Goal: Task Accomplishment & Management: Use online tool/utility

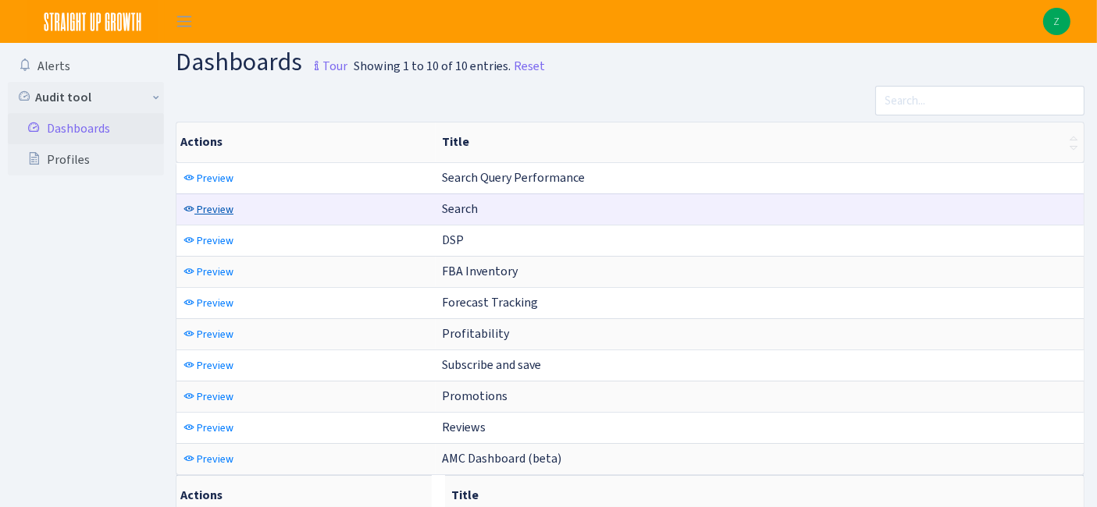
click at [215, 208] on span "Preview" at bounding box center [215, 209] width 37 height 15
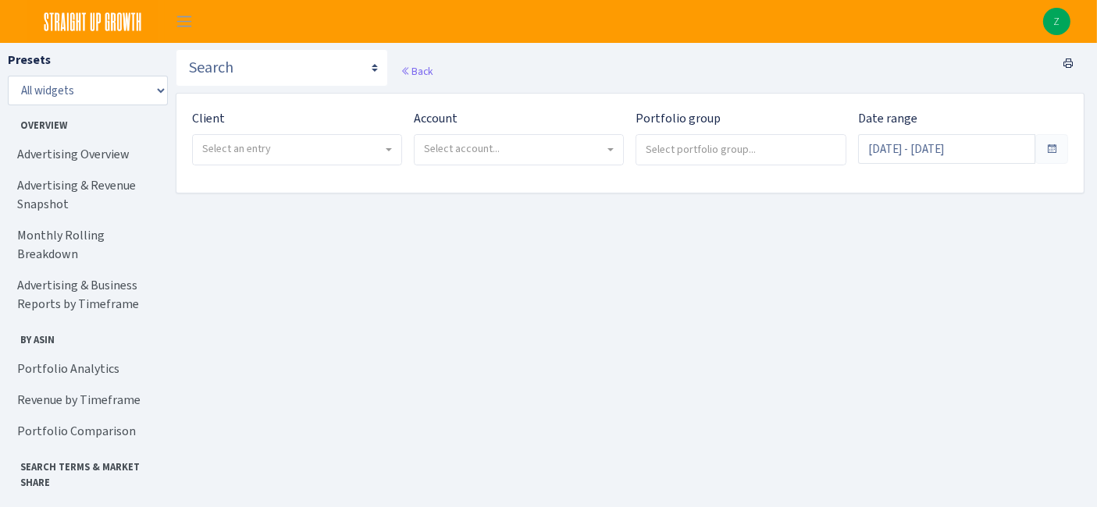
click at [276, 152] on span "Select an entry" at bounding box center [292, 149] width 180 height 16
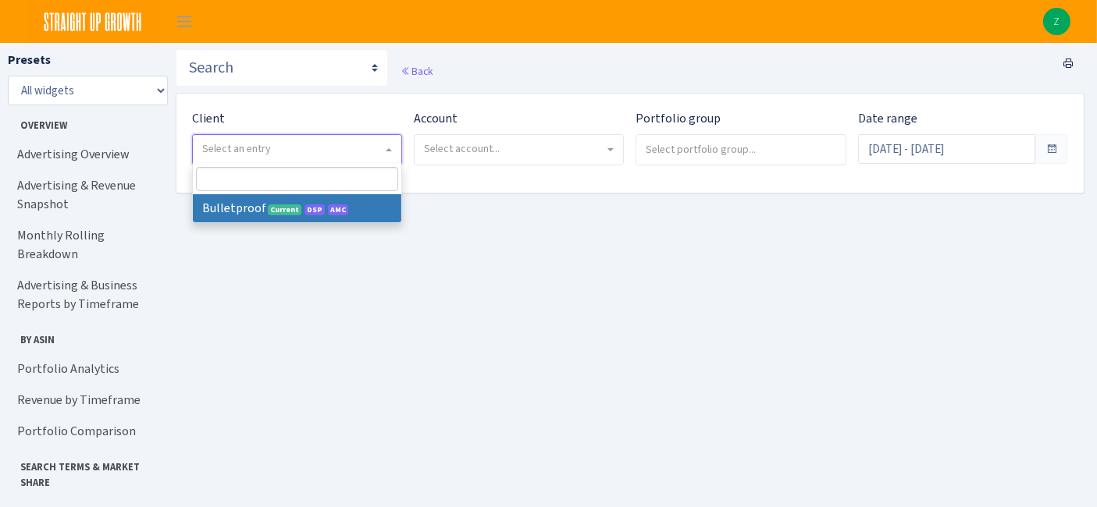
select select "409"
select select
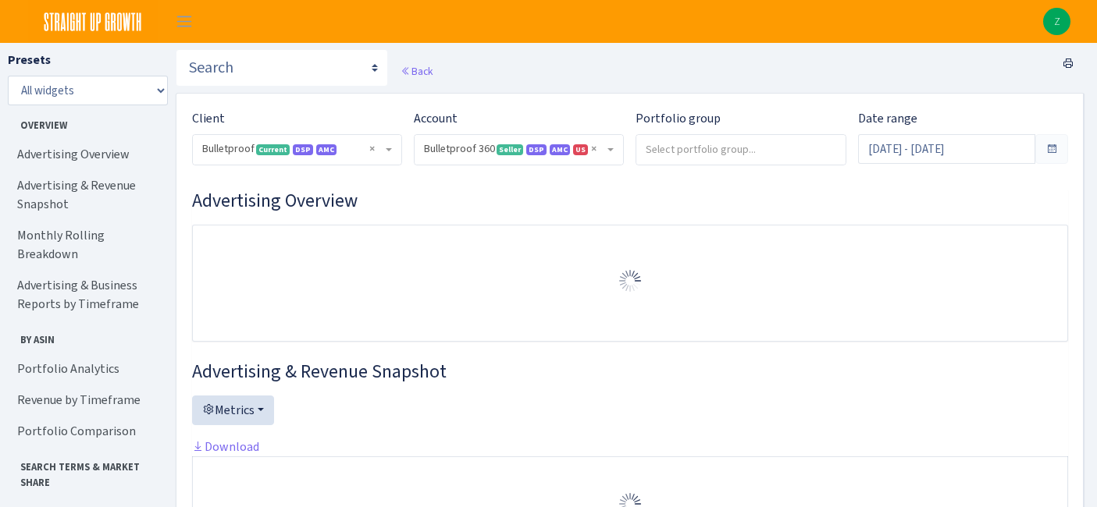
select select "3235730245795869"
click at [943, 157] on input "Sep 3, 2025 - Oct 2, 2025" at bounding box center [946, 149] width 177 height 30
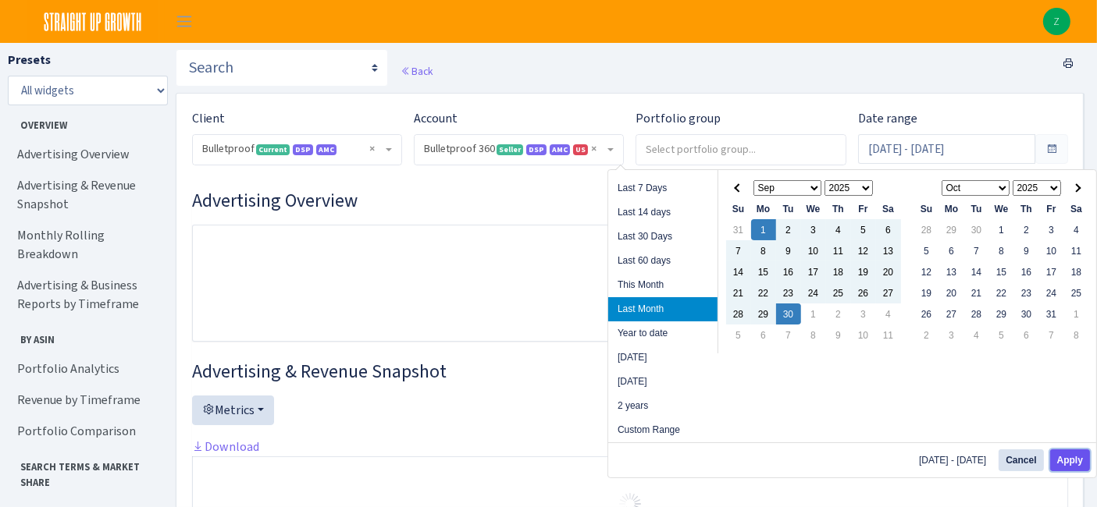
click at [1084, 468] on button "Apply" at bounding box center [1070, 461] width 40 height 22
type input "[DATE] - [DATE]"
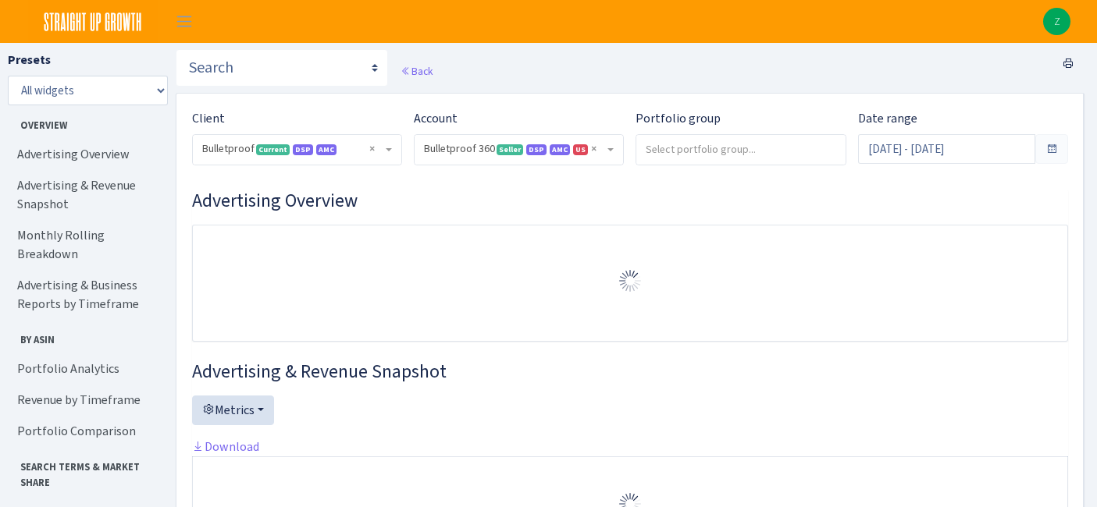
select select "3235730245795869"
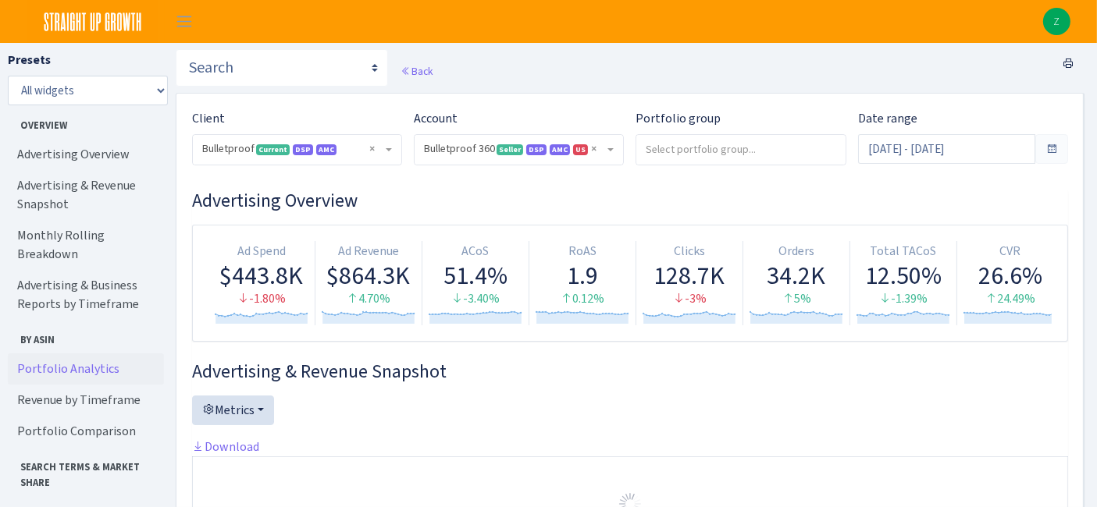
click at [59, 354] on link "Portfolio Analytics" at bounding box center [86, 369] width 156 height 31
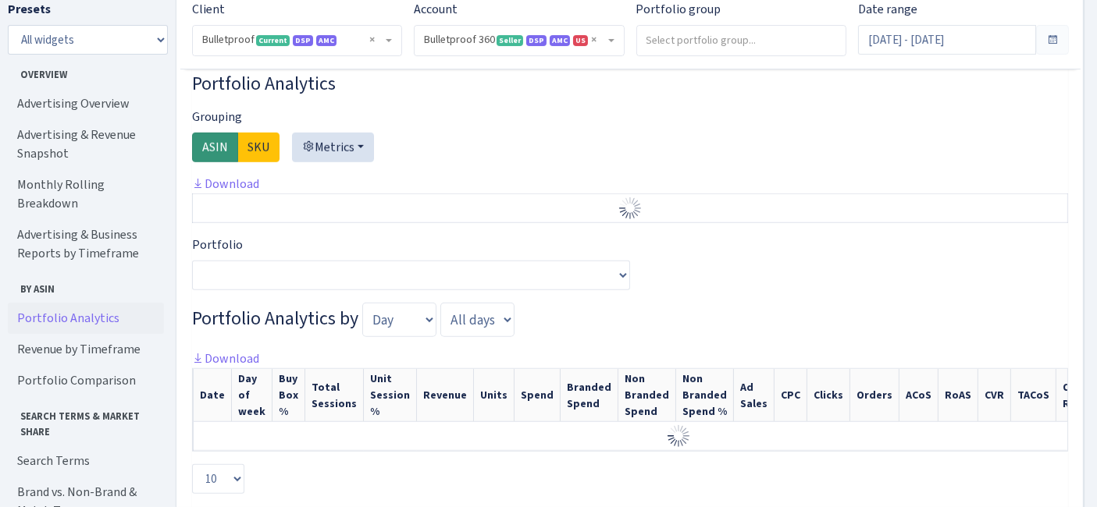
scroll to position [1148, 0]
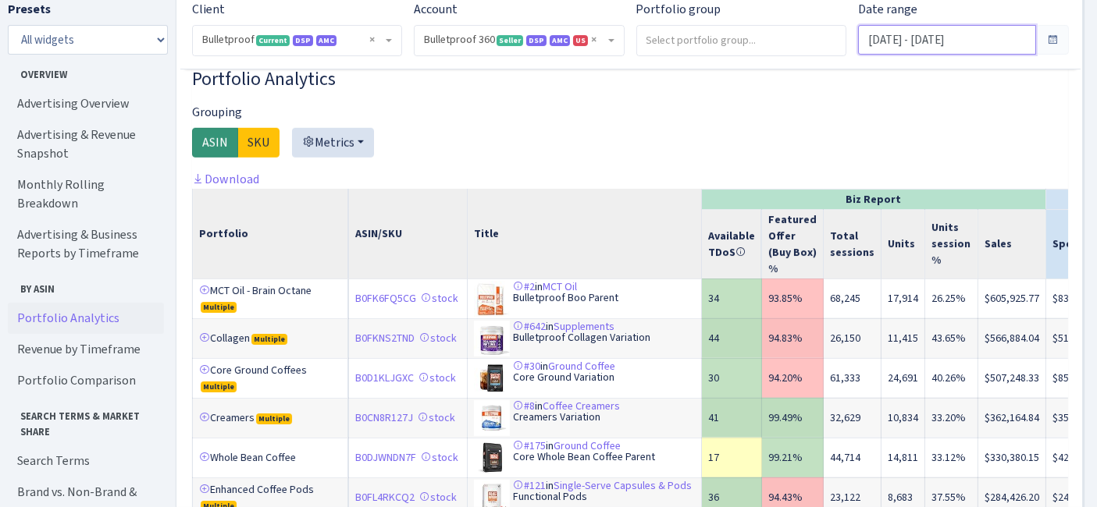
click at [893, 50] on input "[DATE] - [DATE]" at bounding box center [946, 40] width 177 height 30
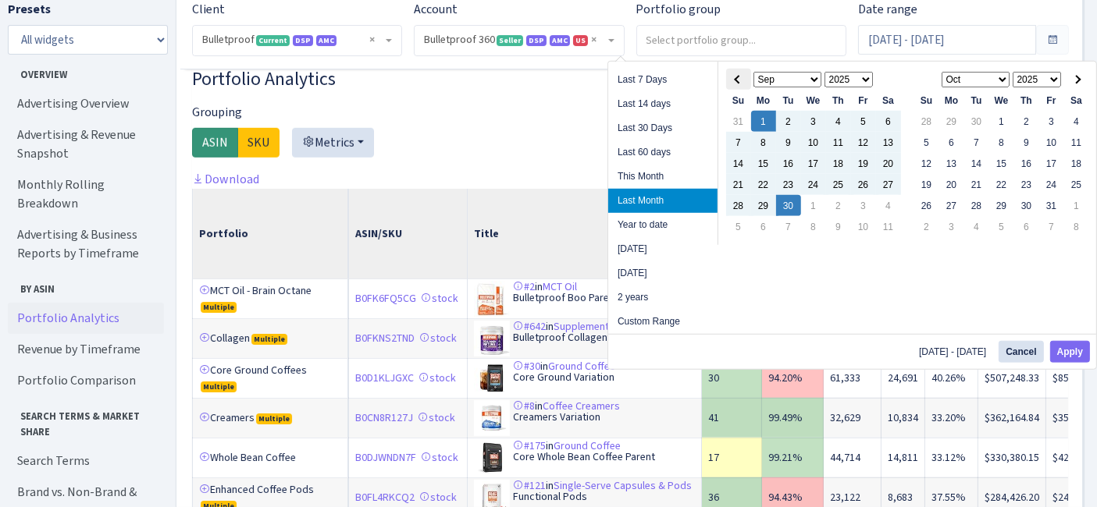
click at [740, 77] on span at bounding box center [738, 79] width 9 height 9
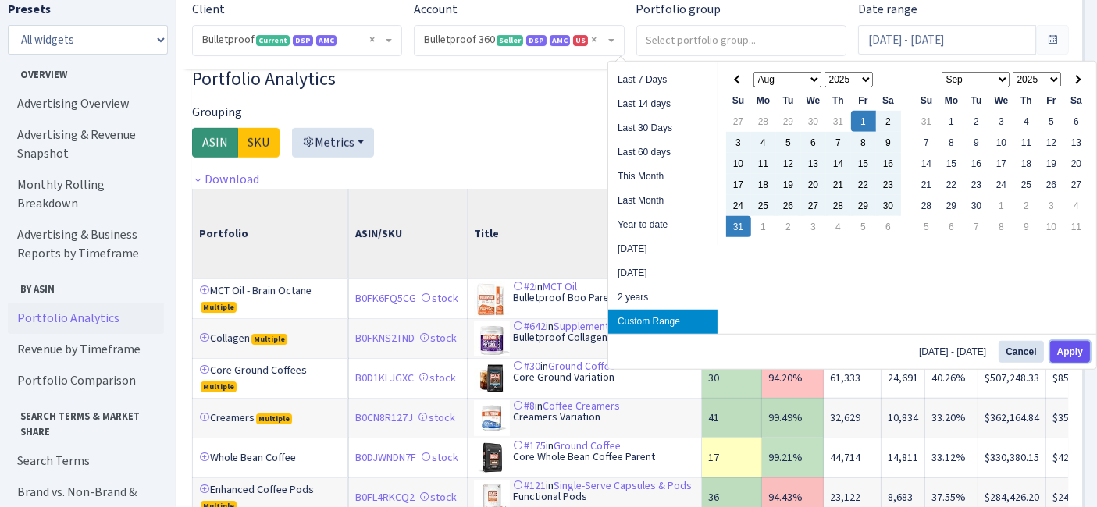
click at [1075, 350] on button "Apply" at bounding box center [1070, 352] width 40 height 22
type input "[DATE] - [DATE]"
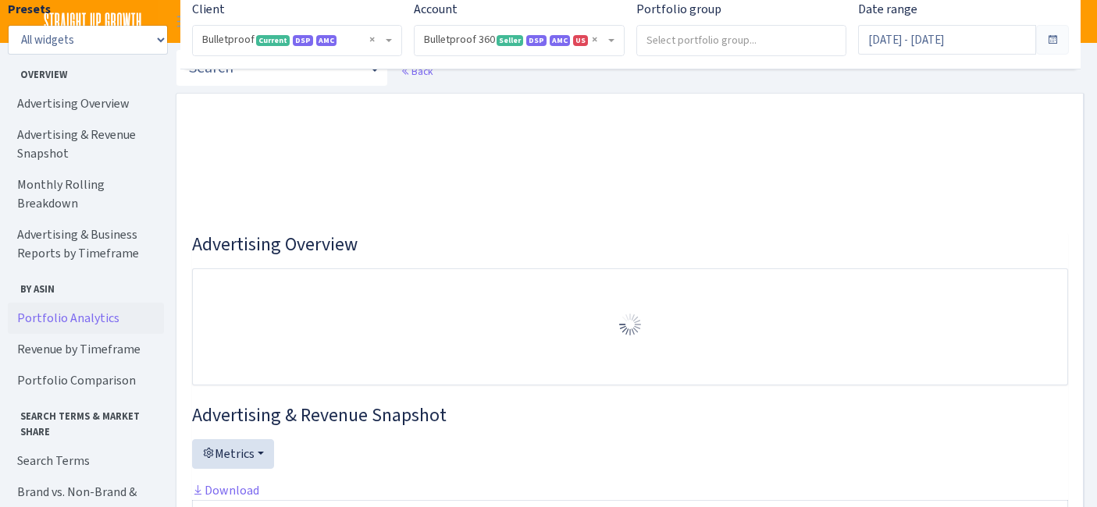
select select "3235730245795869"
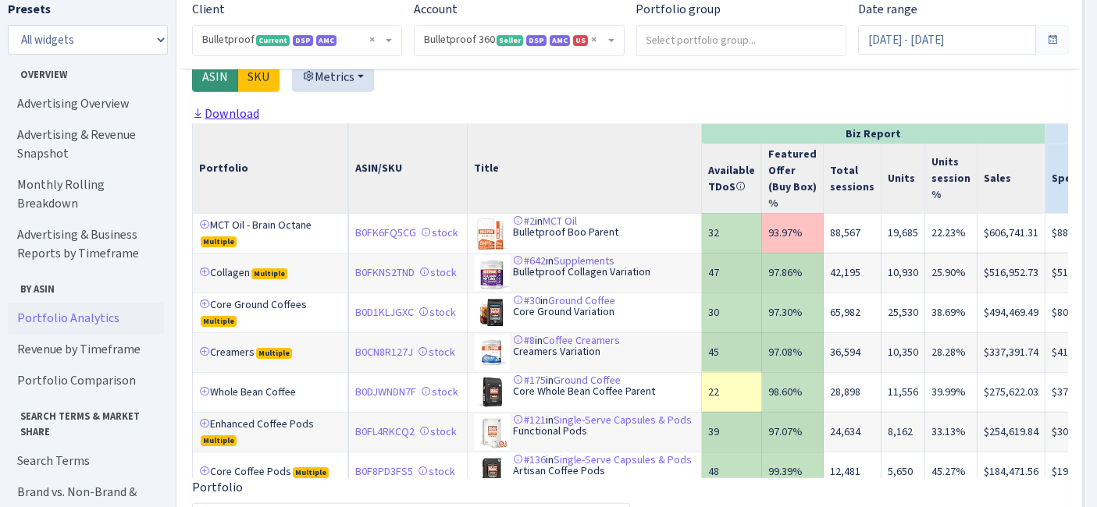
click at [221, 112] on link "Download" at bounding box center [225, 113] width 67 height 16
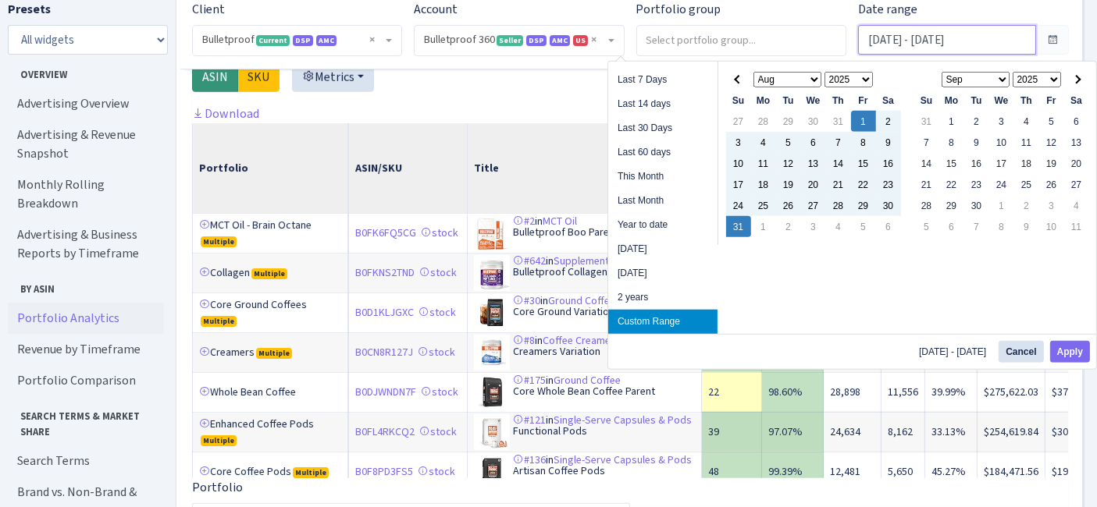
click at [945, 41] on input "[DATE] - [DATE]" at bounding box center [946, 40] width 177 height 30
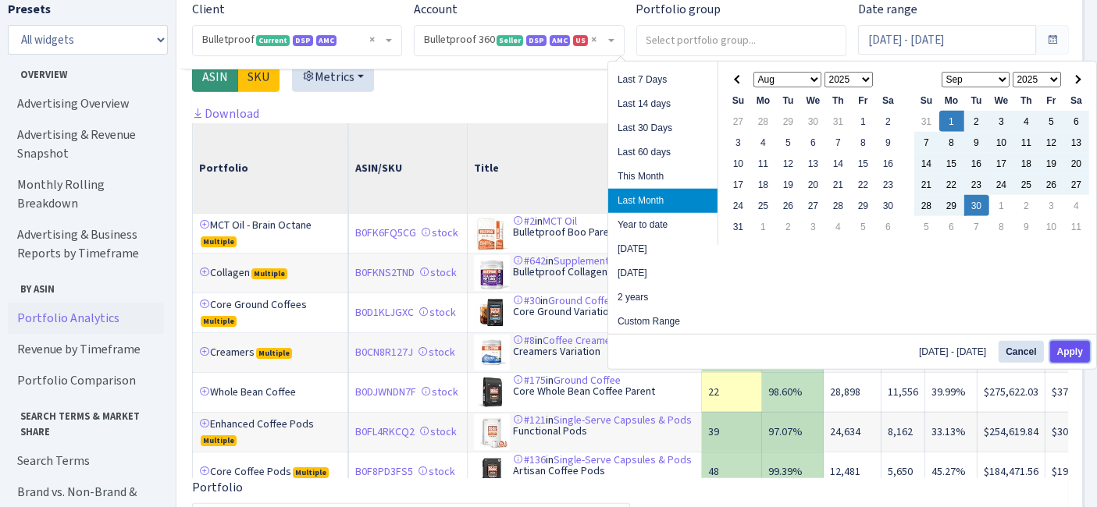
click at [1062, 344] on button "Apply" at bounding box center [1070, 352] width 40 height 22
type input "[DATE] - [DATE]"
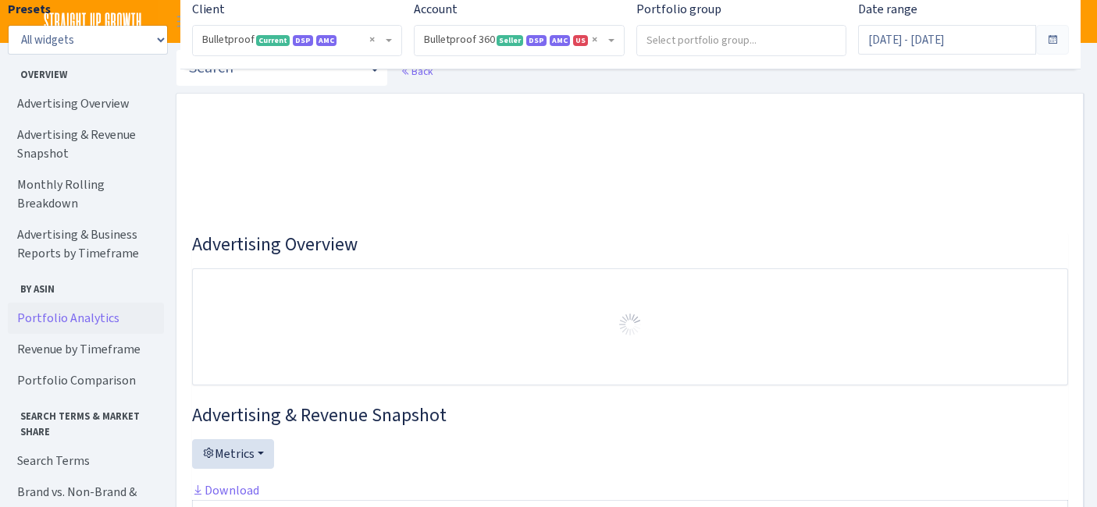
select select "3235730245795869"
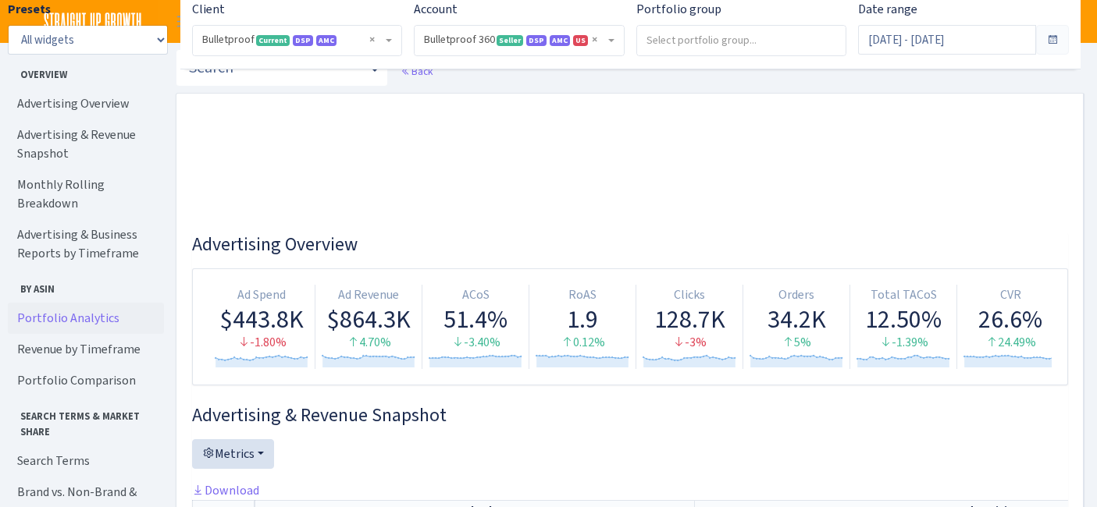
scroll to position [1258, 0]
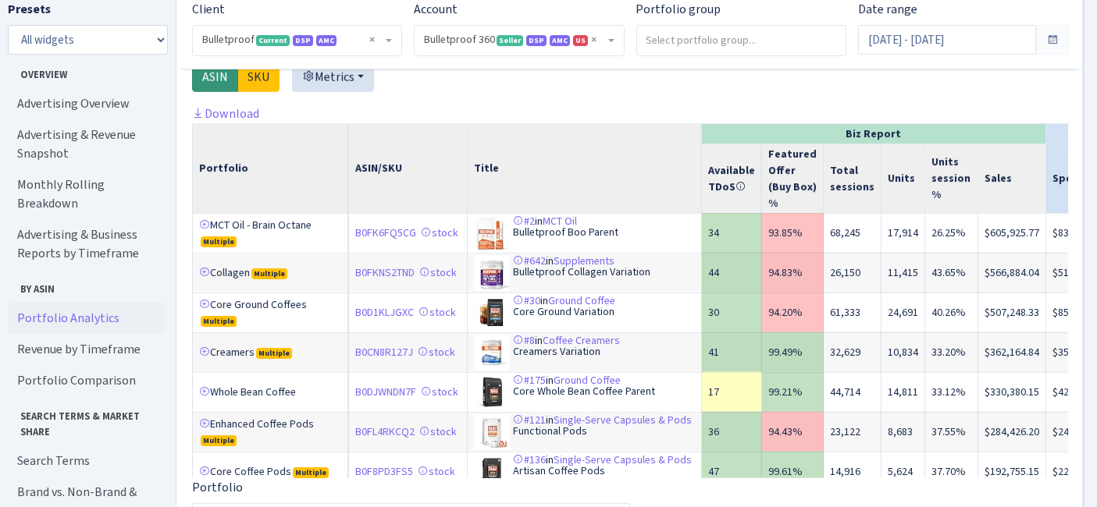
click at [709, 101] on div at bounding box center [630, 70] width 876 height 67
click at [245, 122] on link "Download" at bounding box center [225, 113] width 67 height 16
